Goal: Information Seeking & Learning: Check status

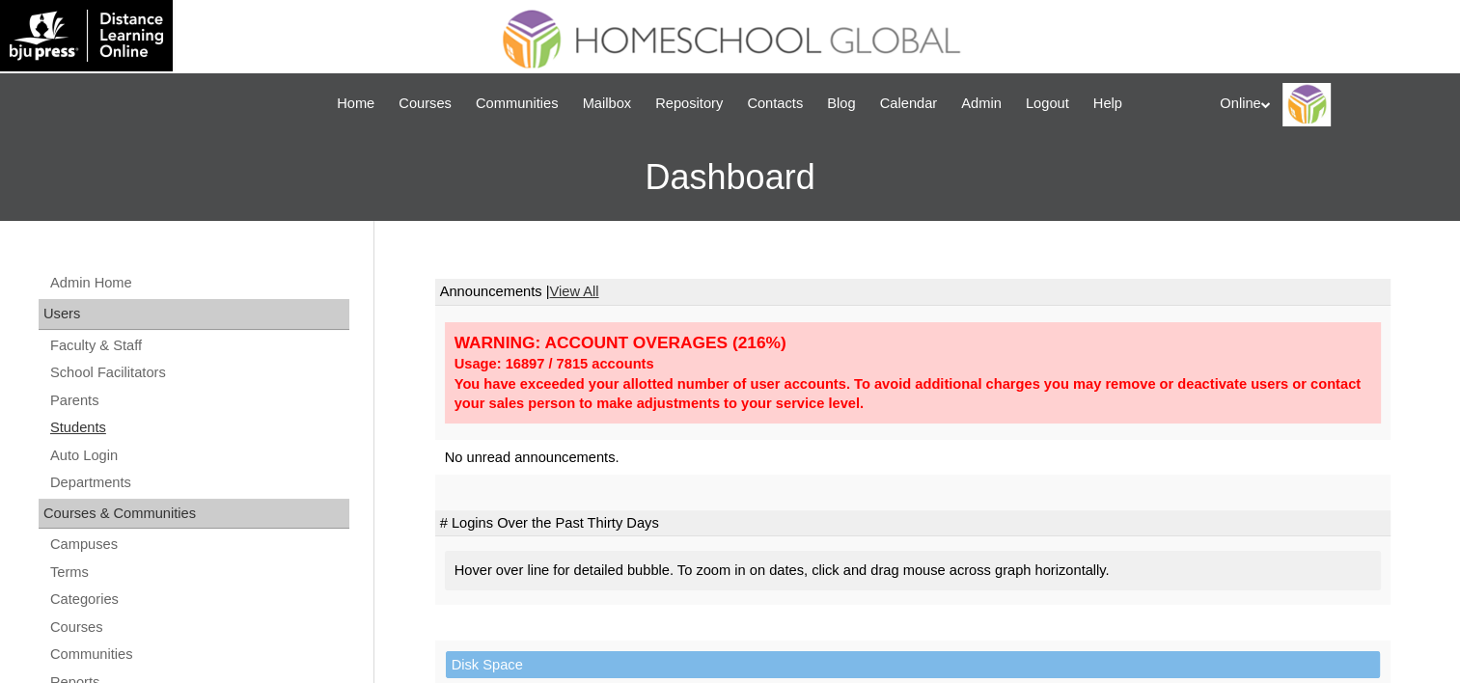
click at [69, 424] on link "Students" at bounding box center [198, 428] width 301 height 24
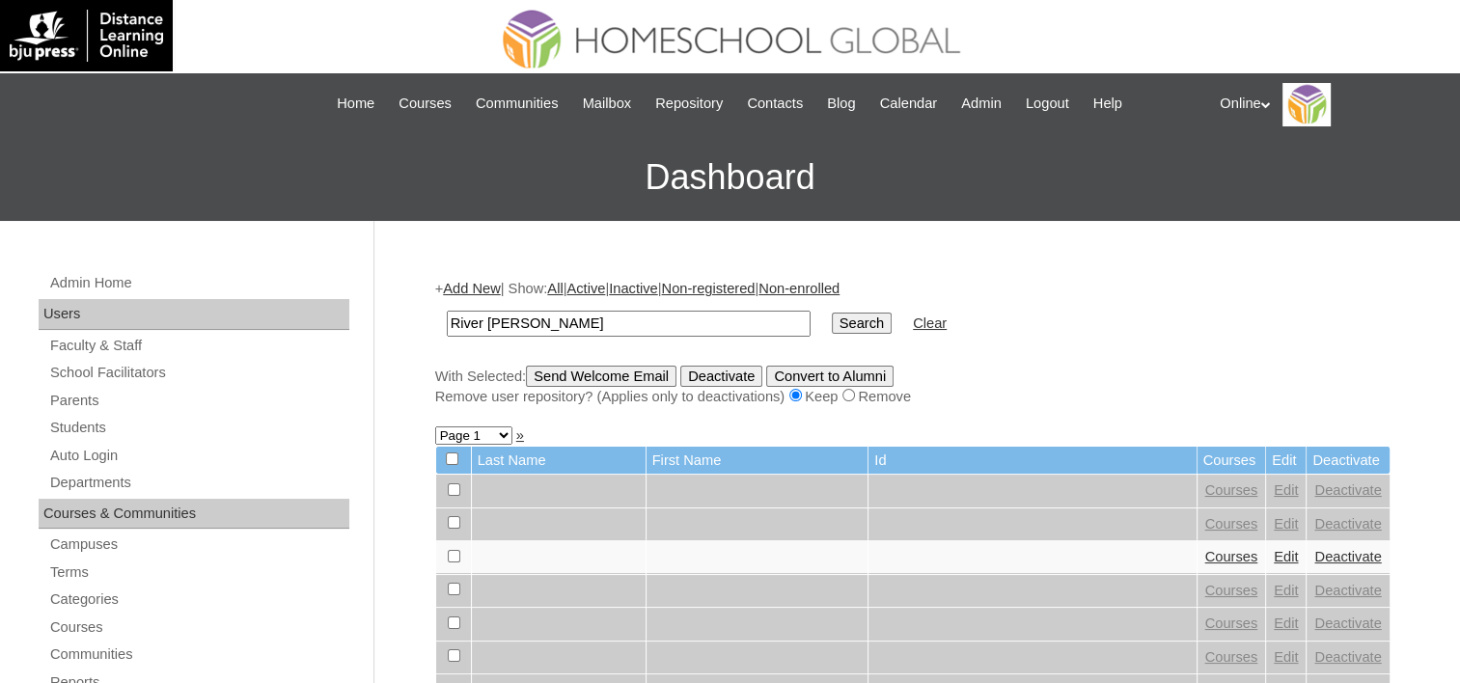
type input "River [PERSON_NAME]"
click at [832, 313] on input "Search" at bounding box center [862, 323] width 60 height 21
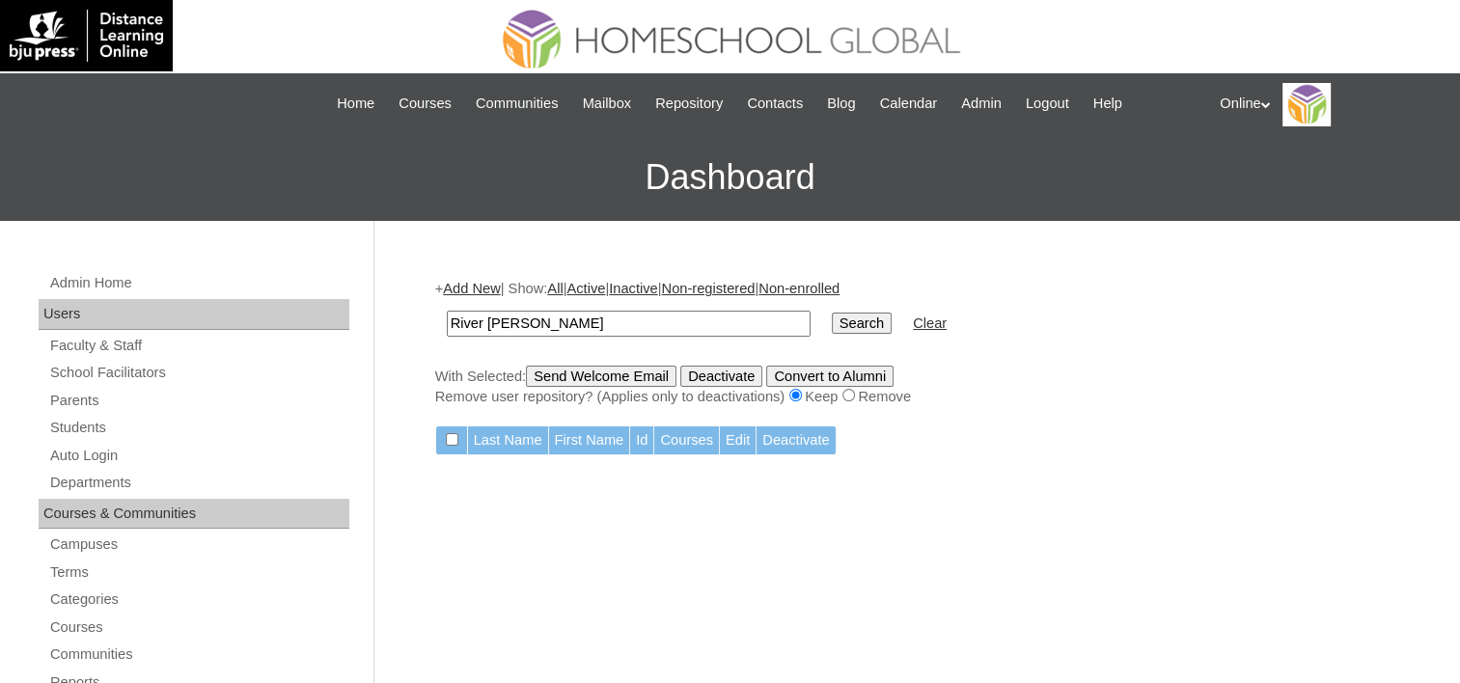
click at [521, 316] on input "River [PERSON_NAME]" at bounding box center [629, 324] width 364 height 26
click at [521, 315] on input "River Eustaquio" at bounding box center [629, 324] width 364 height 26
type input "River"
click at [832, 313] on input "Search" at bounding box center [862, 323] width 60 height 21
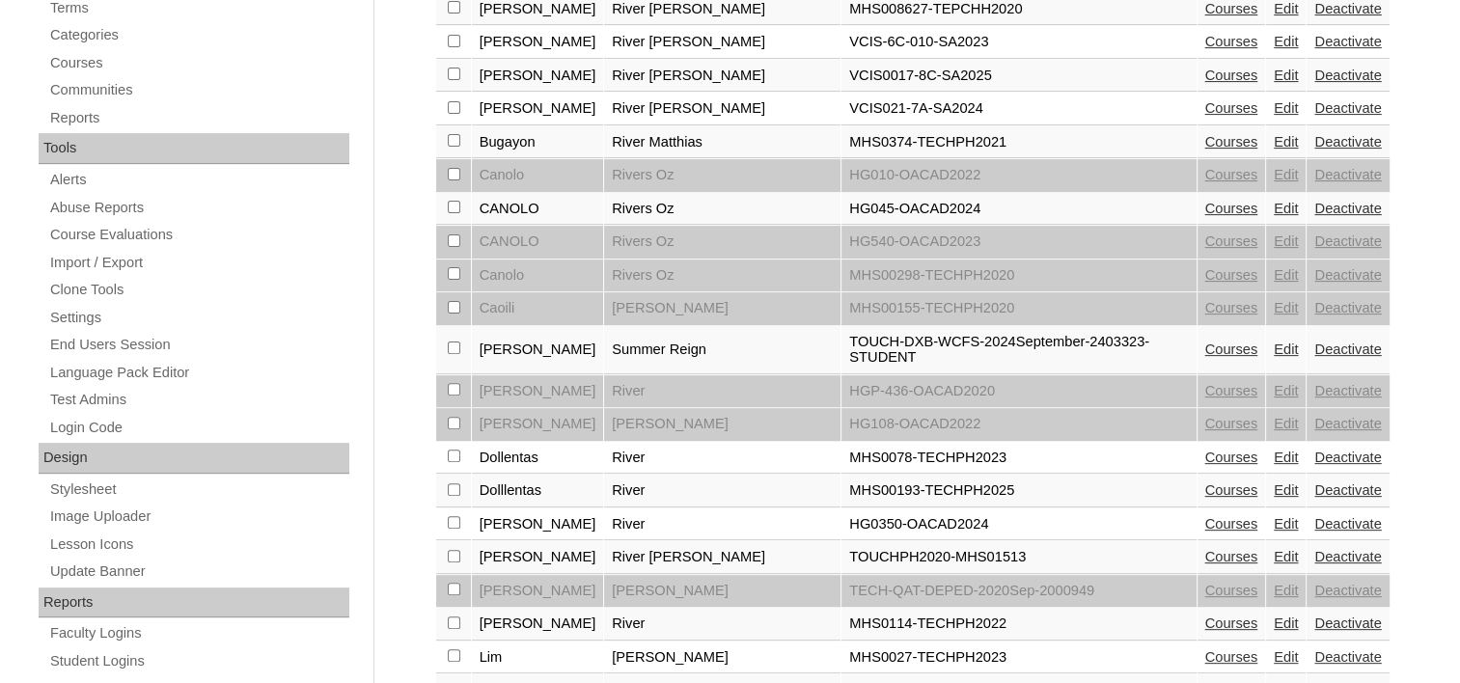
scroll to position [868, 0]
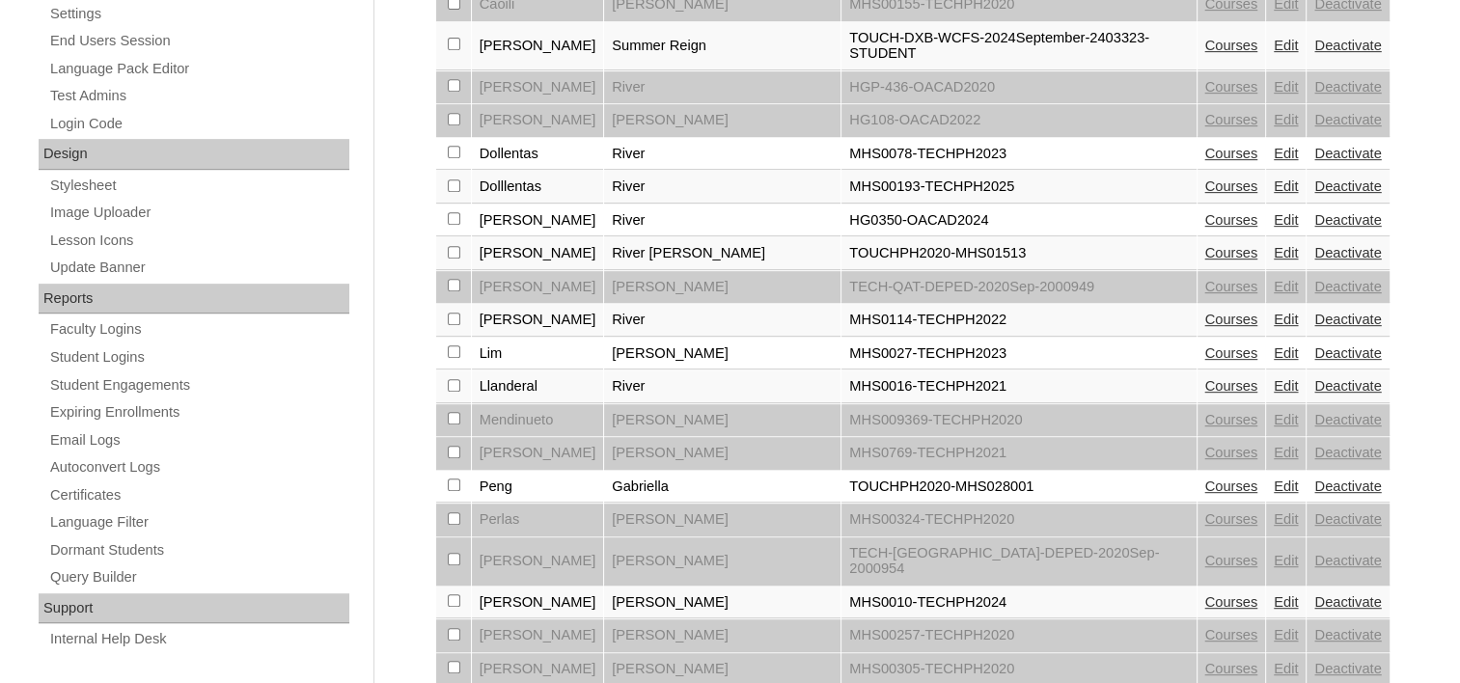
click at [1273, 212] on link "Edit" at bounding box center [1285, 219] width 24 height 15
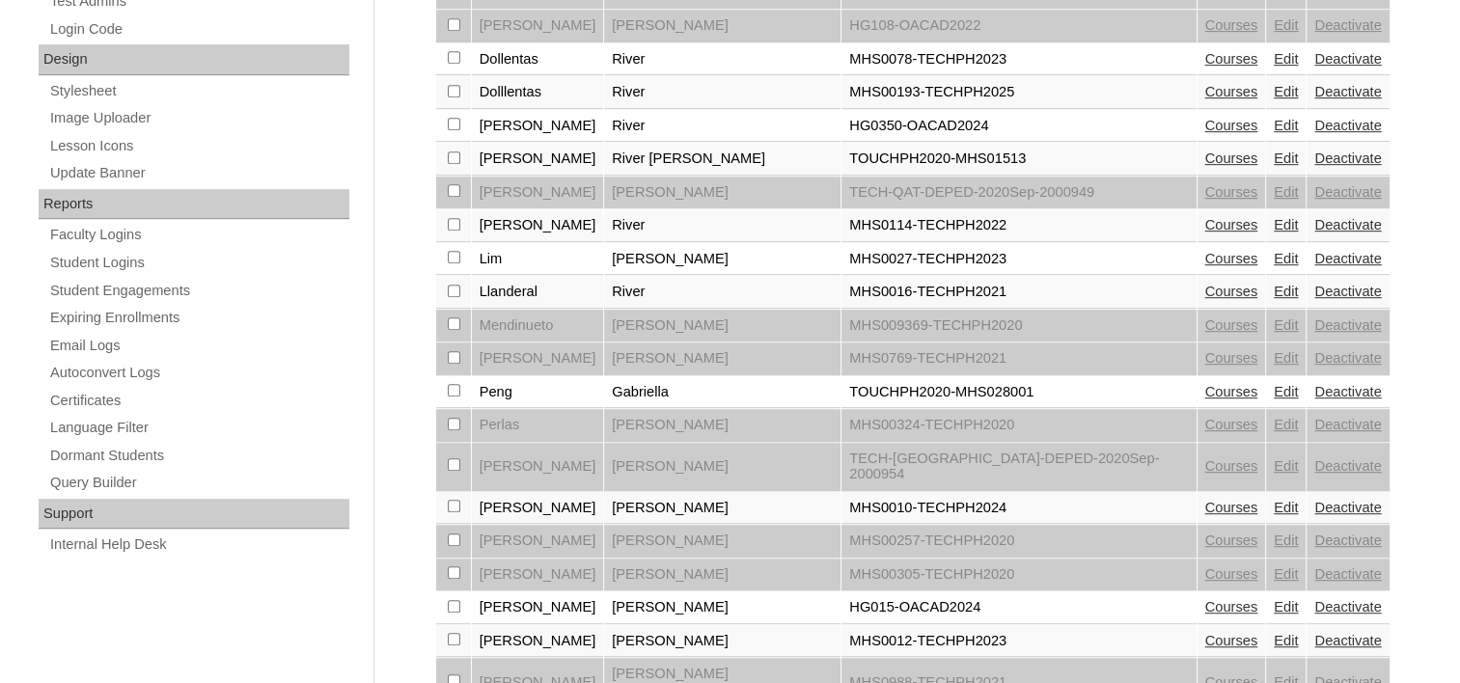
scroll to position [965, 0]
click at [1205, 116] on link "Courses" at bounding box center [1231, 123] width 53 height 15
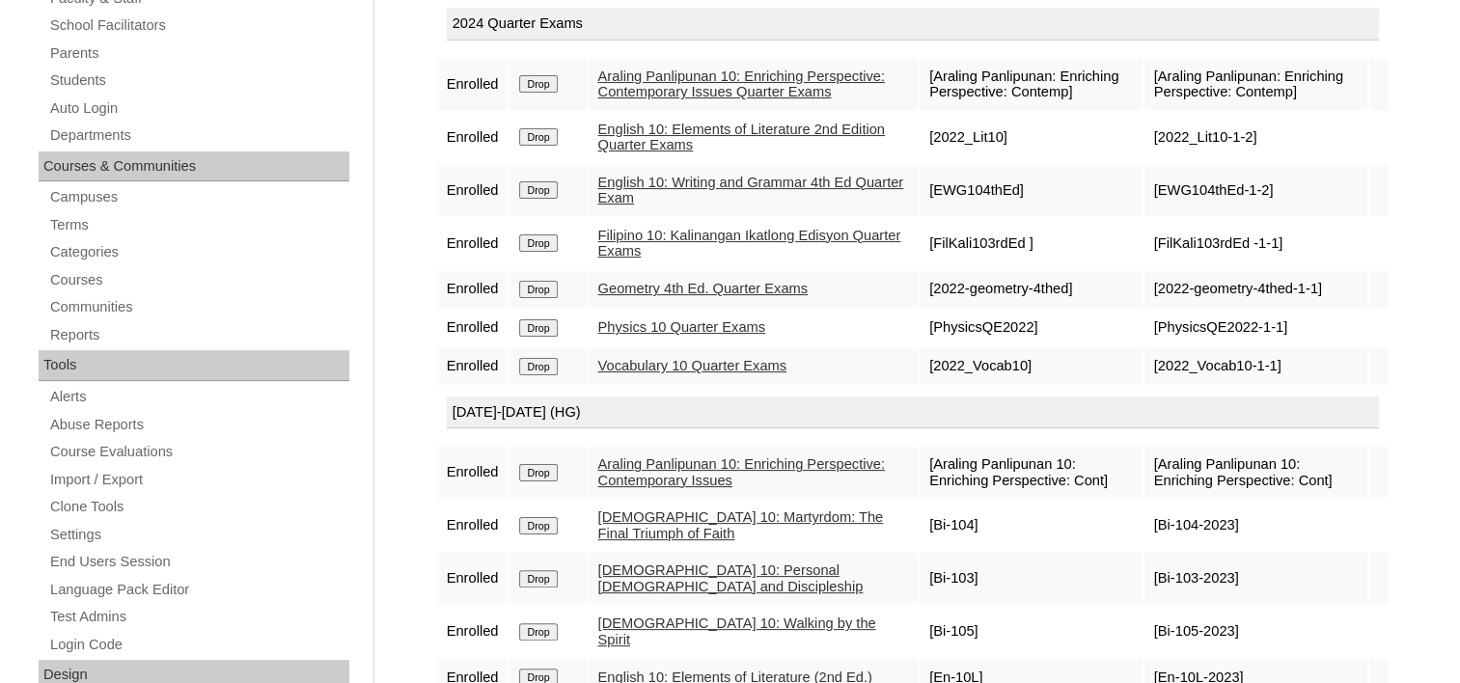
scroll to position [386, 0]
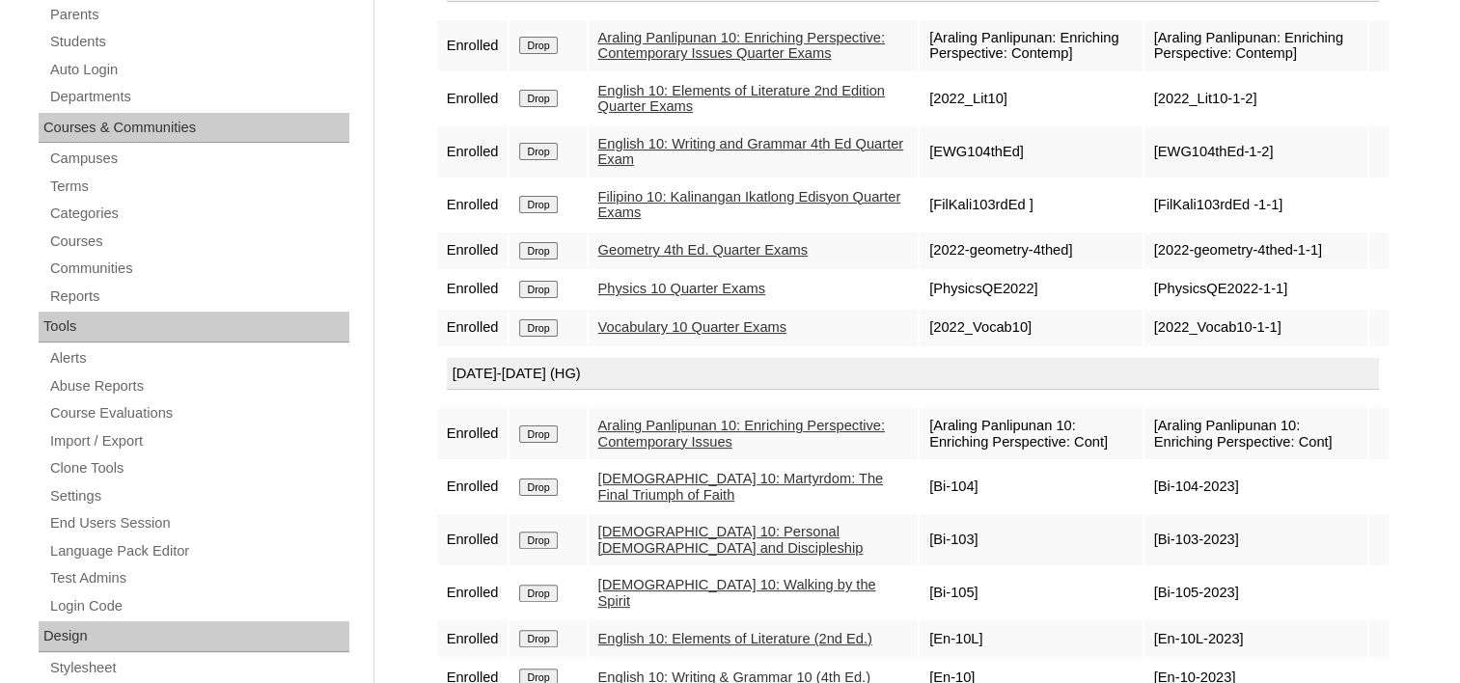
click at [675, 291] on link "Physics 10 Quarter Exams" at bounding box center [682, 288] width 168 height 15
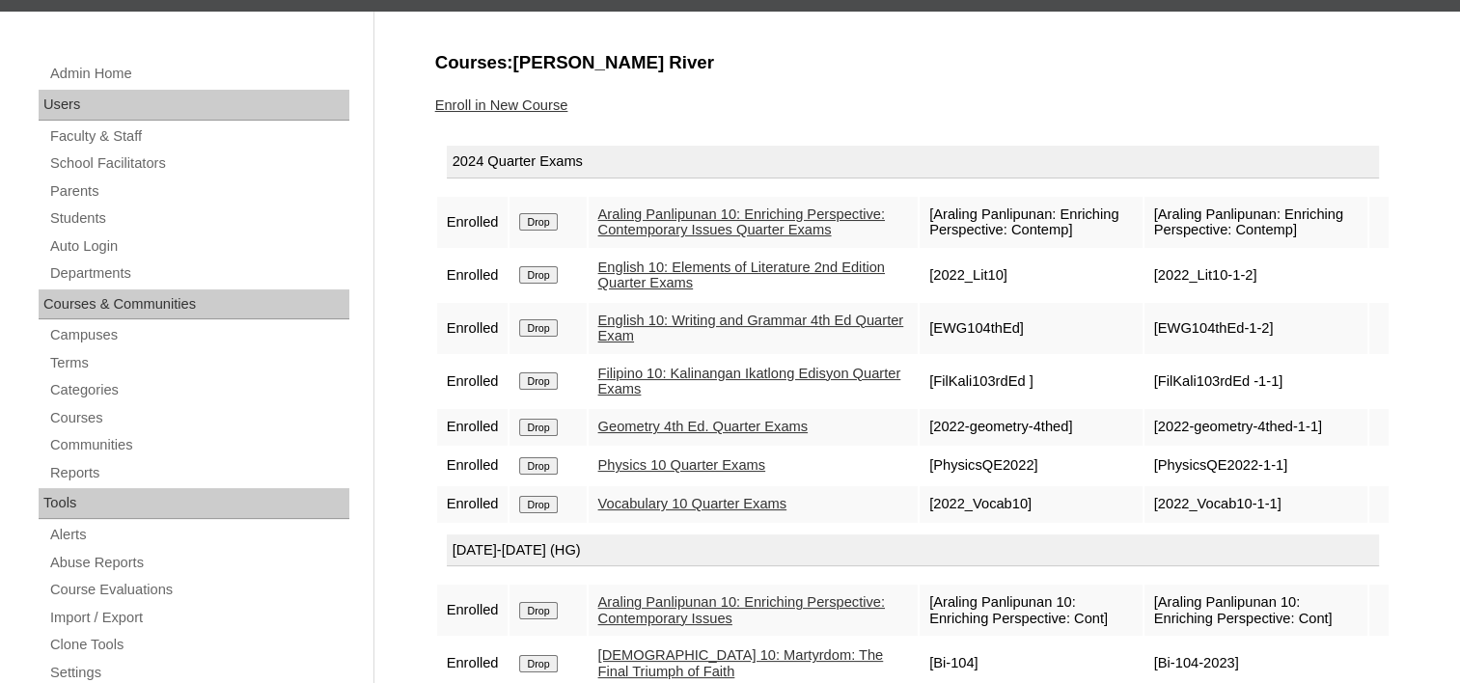
scroll to position [96, 0]
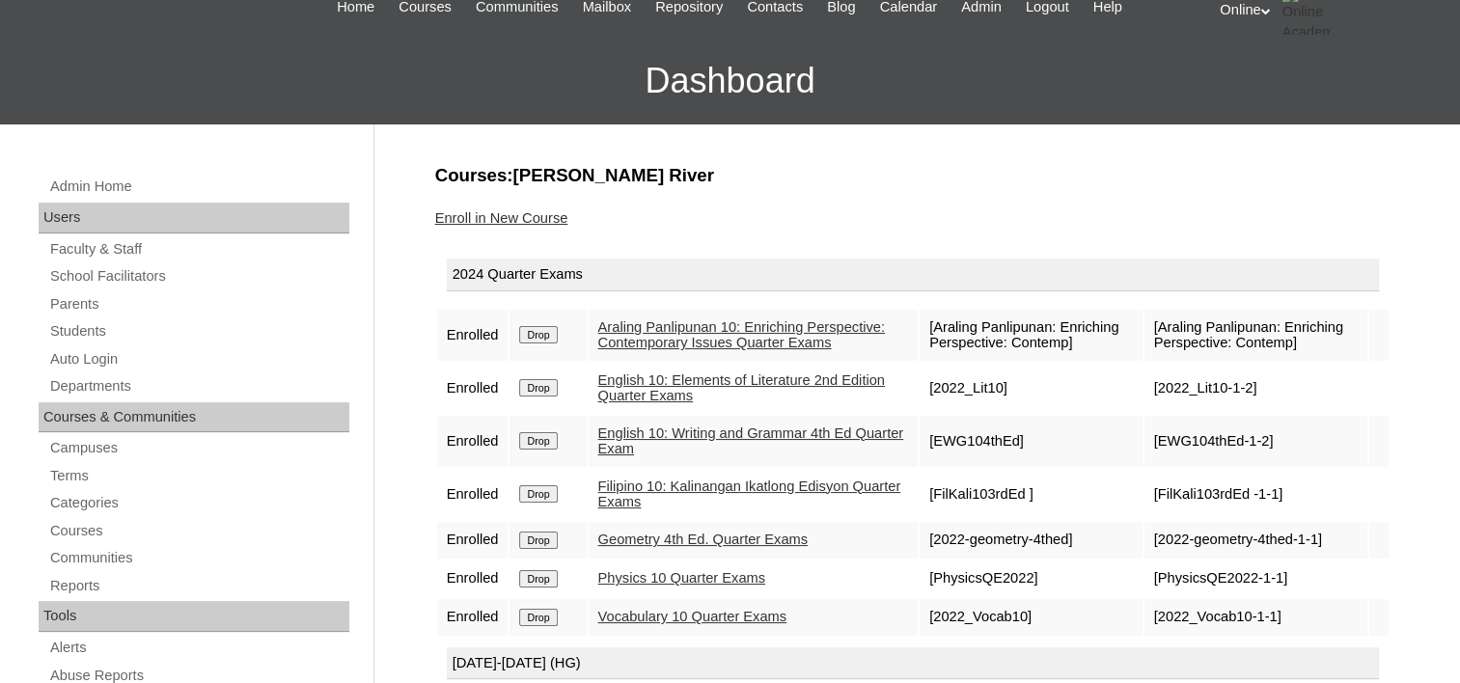
click at [1242, 7] on div "Online My Profile My Settings Logout" at bounding box center [1329, 10] width 221 height 48
click at [1248, 91] on span "Logout" at bounding box center [1254, 84] width 39 height 14
